Goal: Task Accomplishment & Management: Use online tool/utility

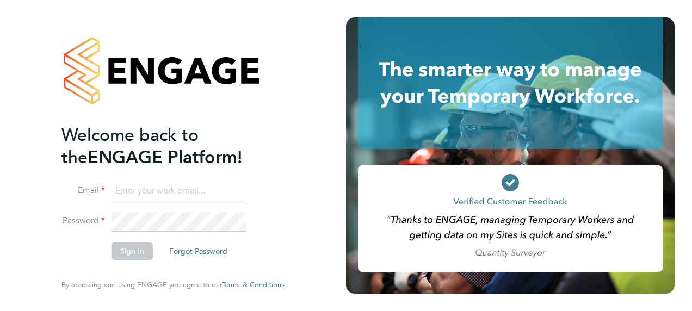
type input "fraz.arshad@ncclondon.ac.uk"
click at [135, 251] on button "Sign In" at bounding box center [131, 251] width 41 height 17
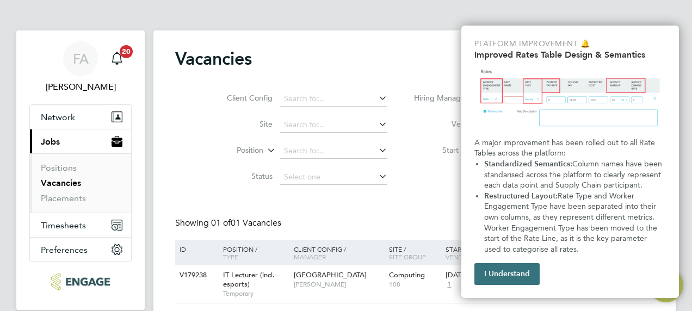
click at [506, 274] on button "I Understand" at bounding box center [506, 274] width 65 height 22
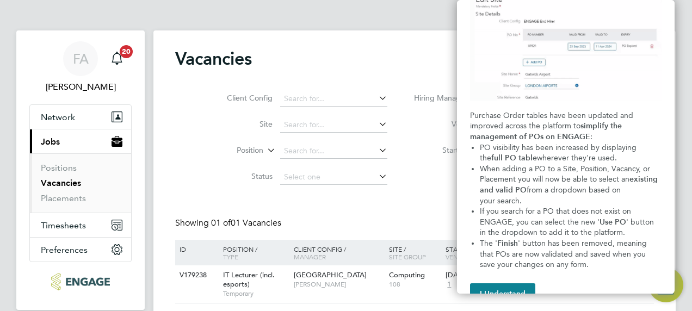
scroll to position [82, 0]
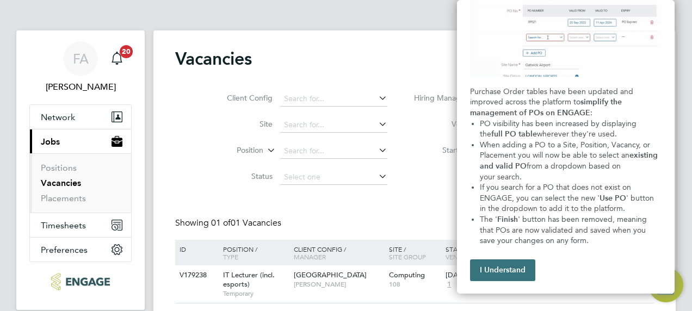
click at [494, 266] on button "I Understand" at bounding box center [502, 270] width 65 height 22
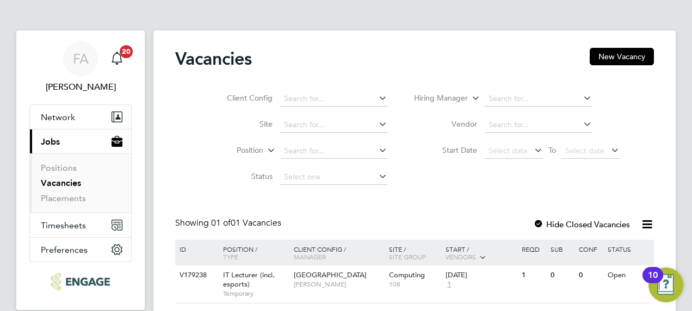
click at [70, 182] on link "Vacancies" at bounding box center [61, 183] width 40 height 10
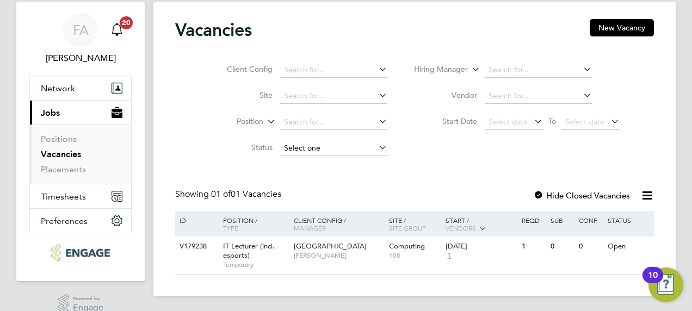
scroll to position [45, 0]
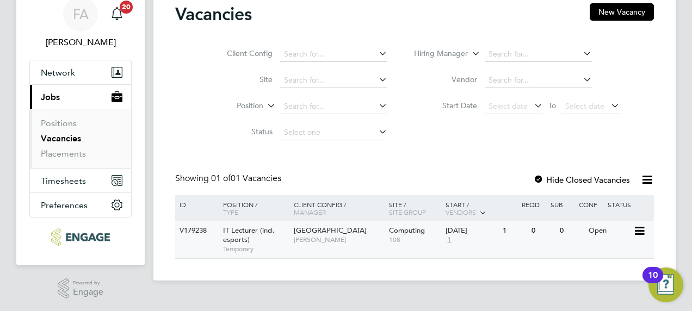
click at [212, 232] on div "V179238" at bounding box center [196, 231] width 38 height 20
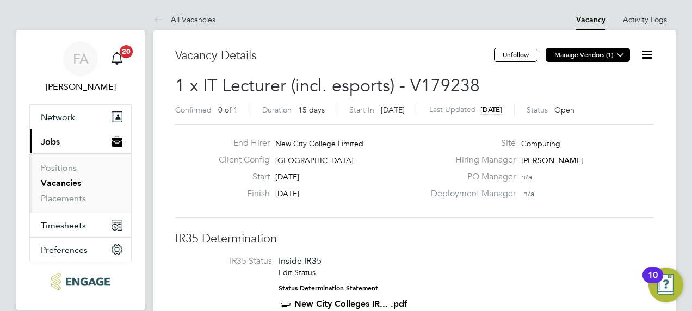
click at [599, 59] on button "Manage Vendors (1)" at bounding box center [587, 55] width 84 height 14
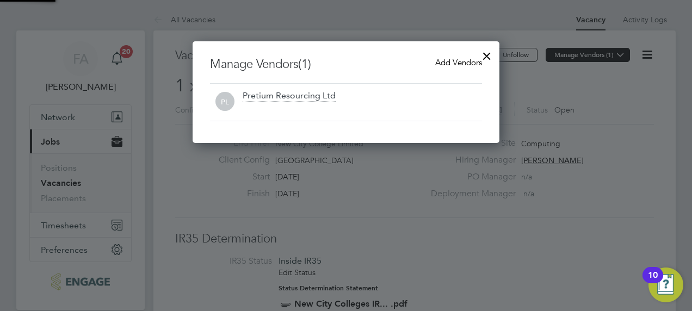
scroll to position [102, 307]
click at [445, 66] on span "Add Vendors" at bounding box center [458, 62] width 47 height 10
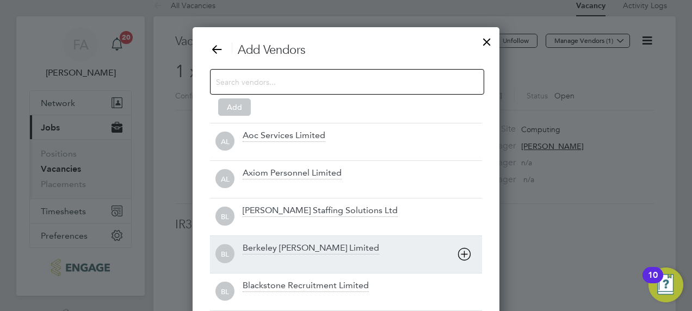
scroll to position [0, 0]
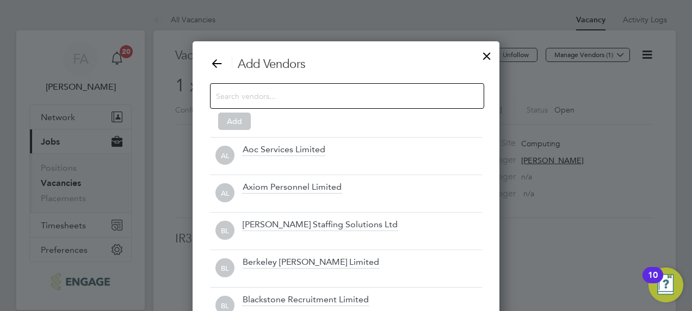
click at [484, 60] on div at bounding box center [487, 54] width 20 height 20
